Goal: Check status: Check status

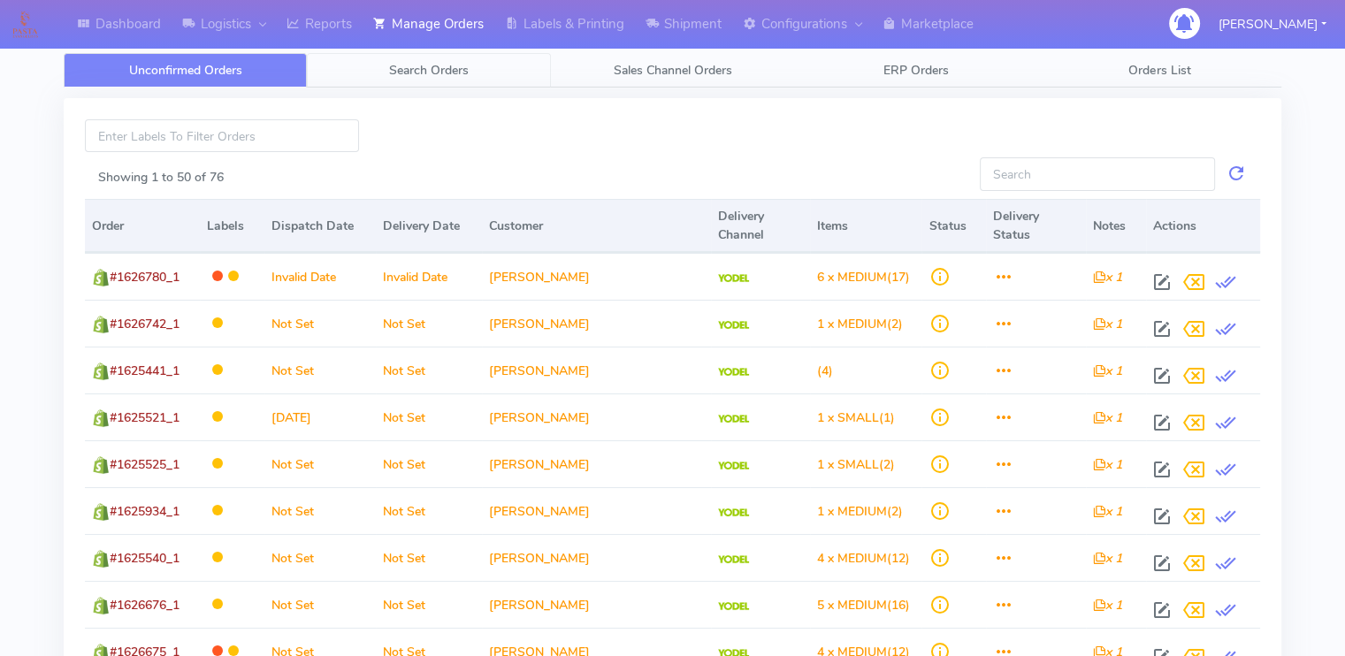
click at [390, 73] on span "Search Orders" at bounding box center [429, 70] width 80 height 17
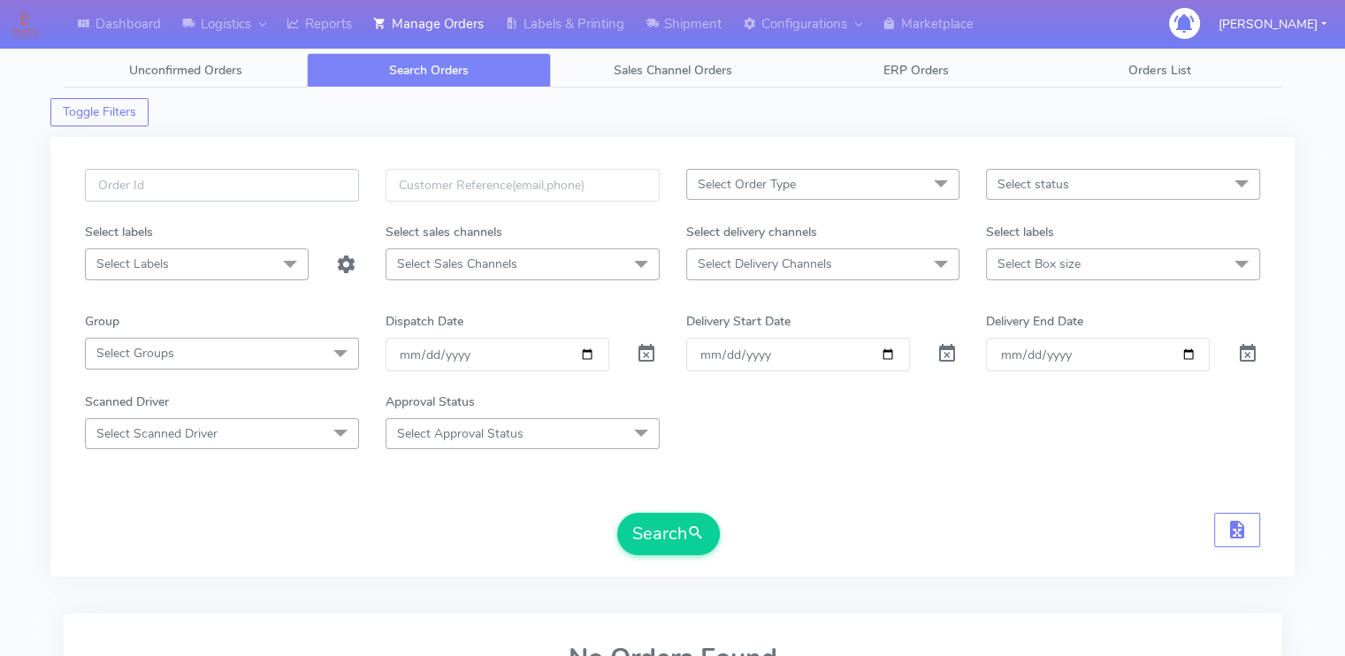
click at [262, 191] on input "text" at bounding box center [222, 185] width 274 height 33
paste input "1629288"
type input "1629288"
click at [649, 356] on span at bounding box center [646, 357] width 21 height 17
click at [664, 529] on button "Search" at bounding box center [668, 534] width 103 height 42
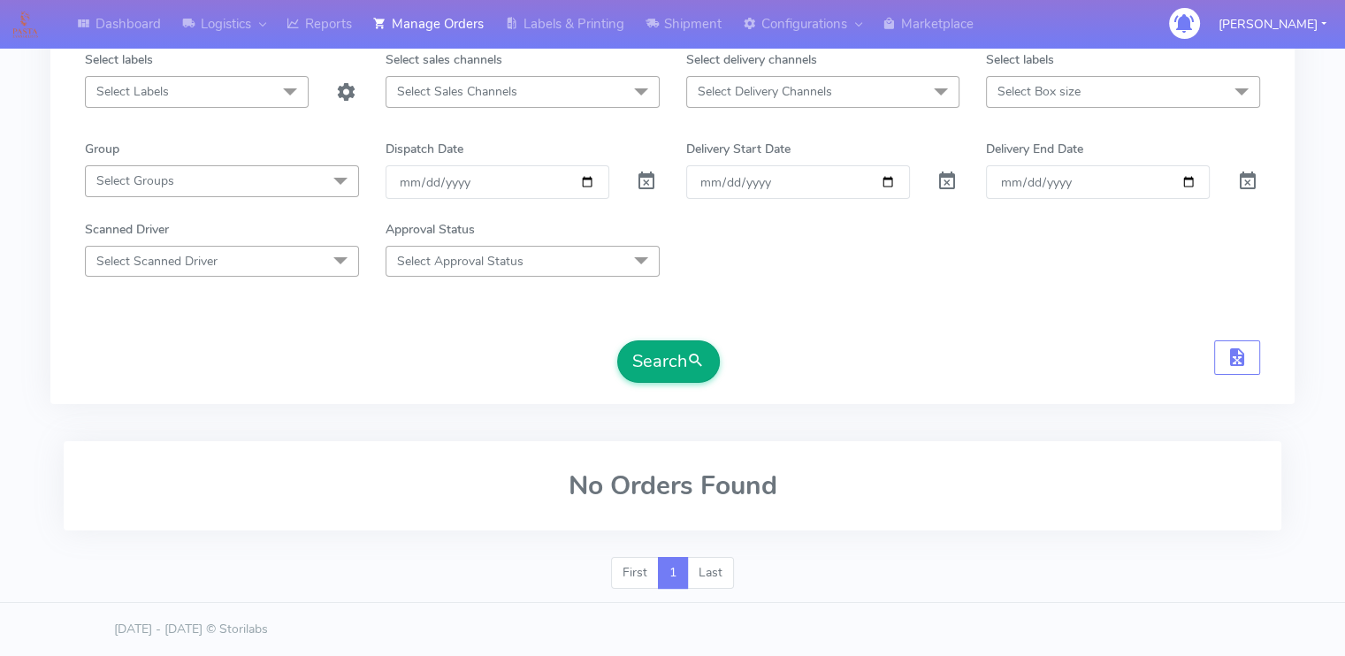
scroll to position [170, 0]
click at [414, 402] on div "1629288 Select Order Type Select All MEALS ATAVI One Off Pasta Club Gift Kit Ev…" at bounding box center [672, 187] width 1244 height 440
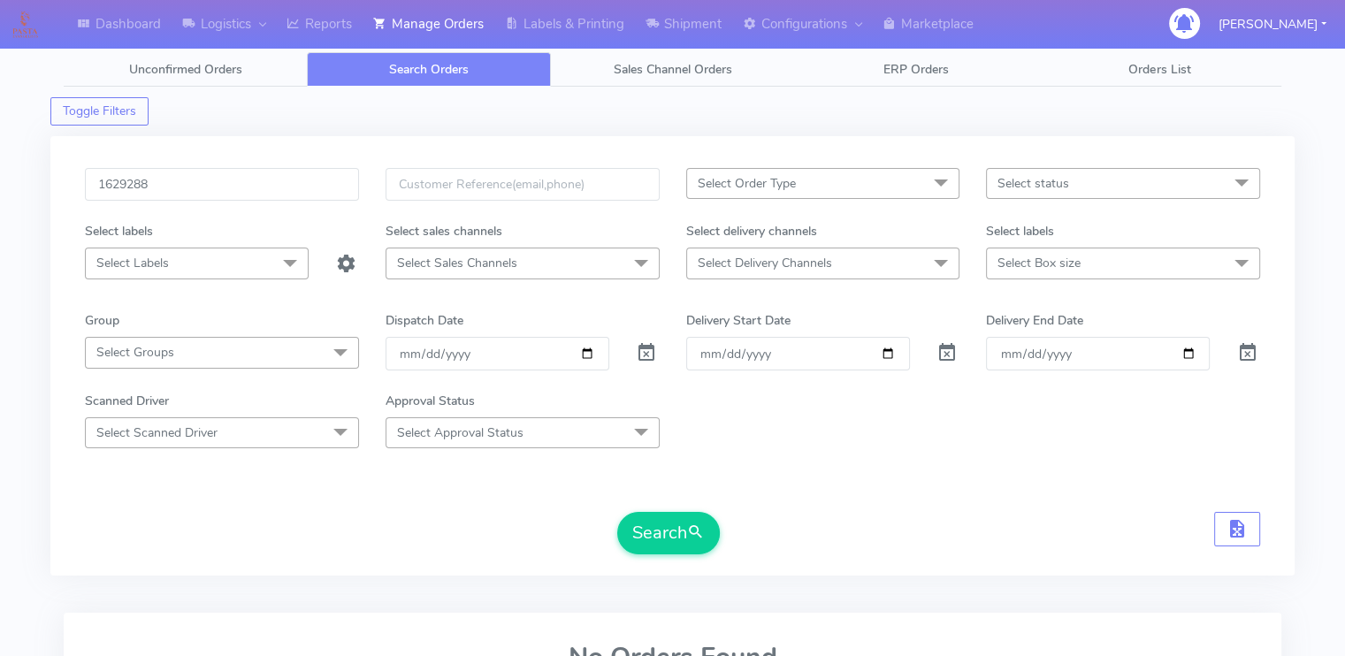
scroll to position [0, 0]
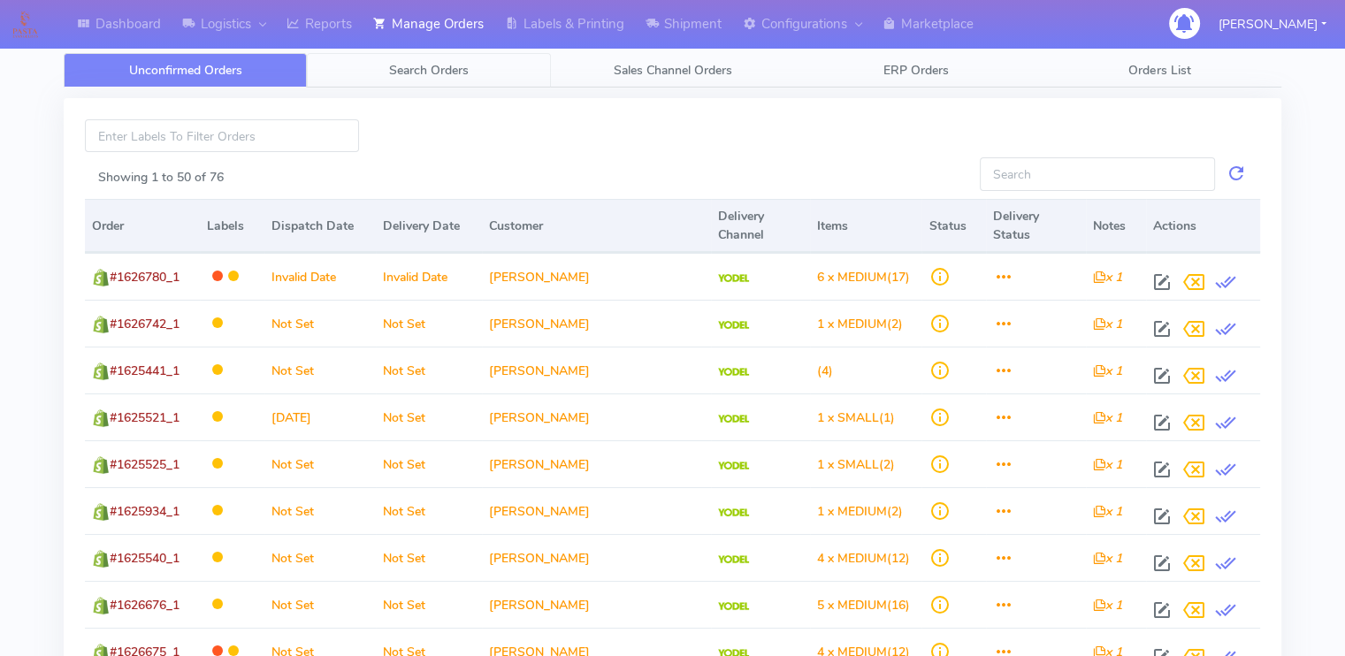
click at [410, 65] on span "Search Orders" at bounding box center [429, 70] width 80 height 17
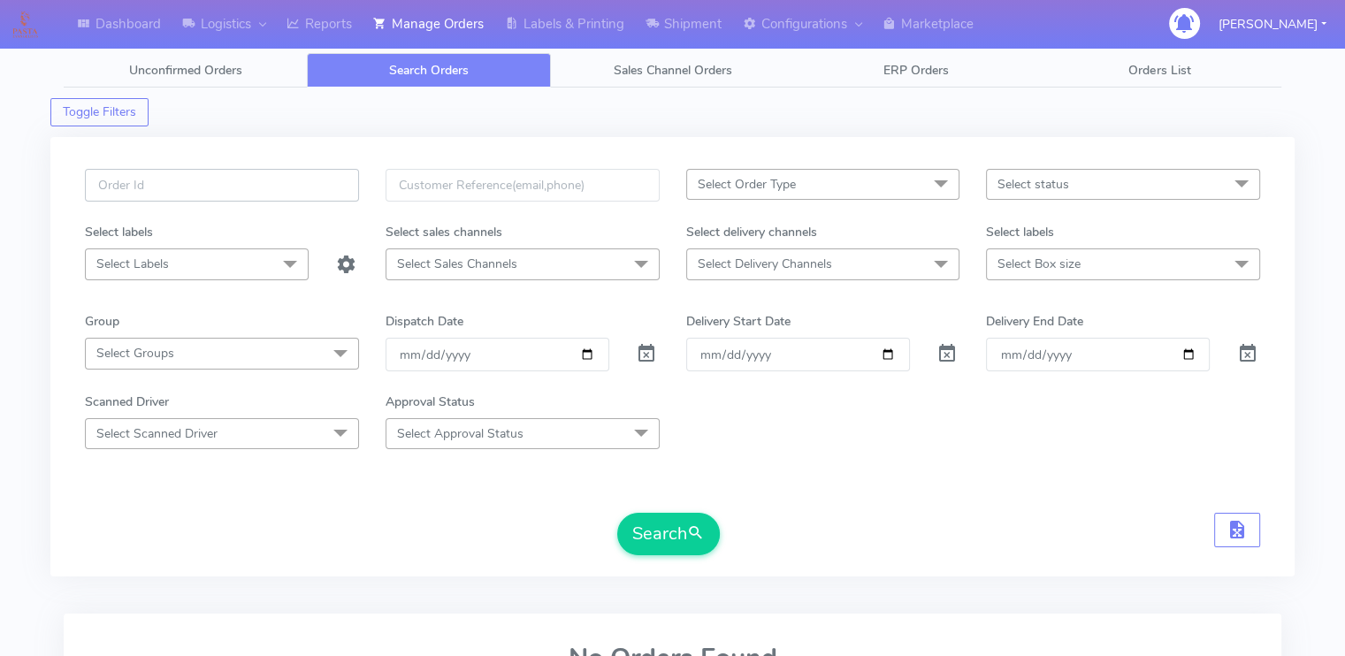
click at [317, 180] on input "text" at bounding box center [222, 185] width 274 height 33
paste input "1629288"
type input "1629288"
click at [641, 356] on span at bounding box center [646, 357] width 21 height 17
click at [666, 526] on button "Search" at bounding box center [668, 534] width 103 height 42
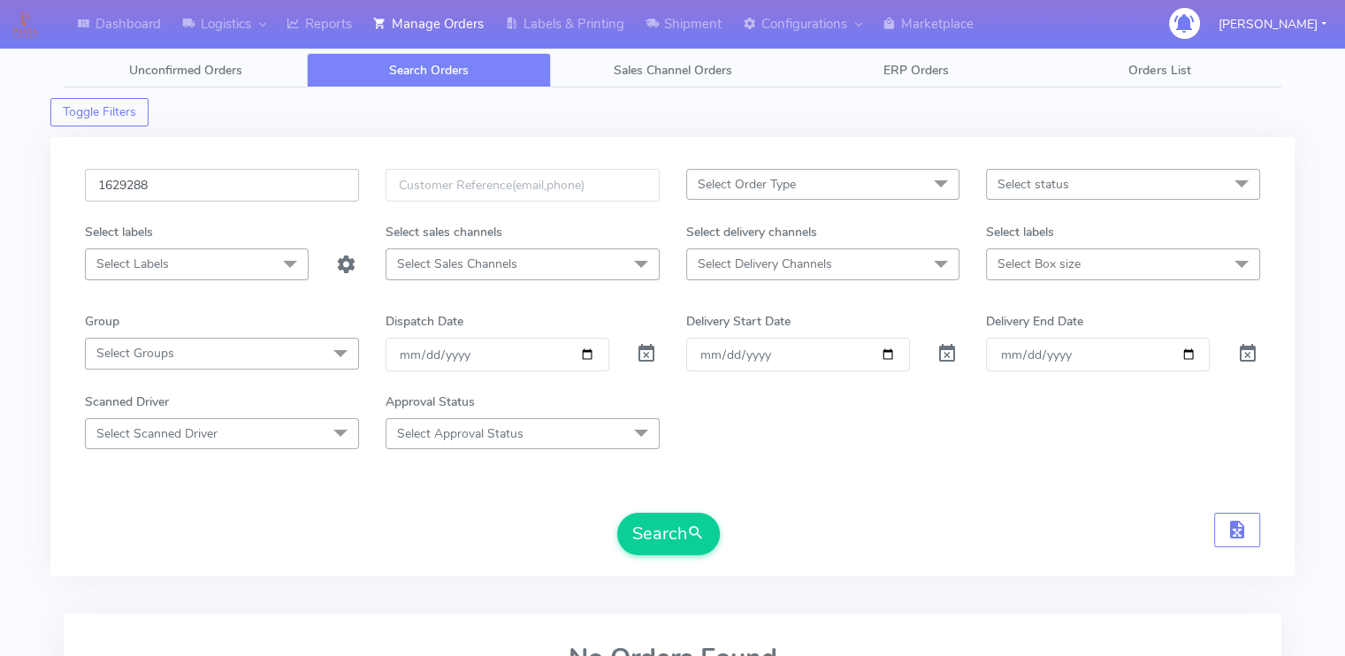
click at [199, 185] on input "1629288" at bounding box center [222, 185] width 274 height 33
type input "1629288"
click at [617, 513] on button "Search" at bounding box center [668, 534] width 103 height 42
click at [437, 488] on form "1629288 Select Order Type Select All MEALS ATAVI One Off Pasta Club Gift Kit Ev…" at bounding box center [672, 362] width 1175 height 386
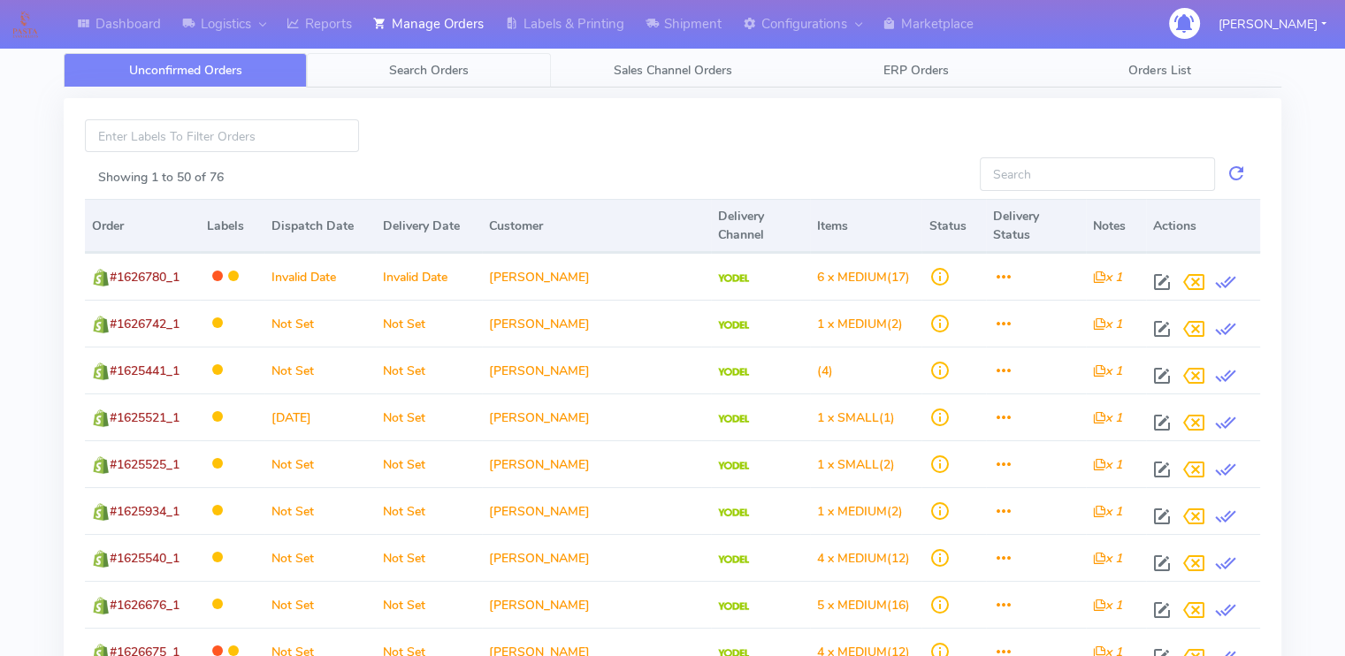
click at [414, 69] on span "Search Orders" at bounding box center [429, 70] width 80 height 17
